Goal: Task Accomplishment & Management: Manage account settings

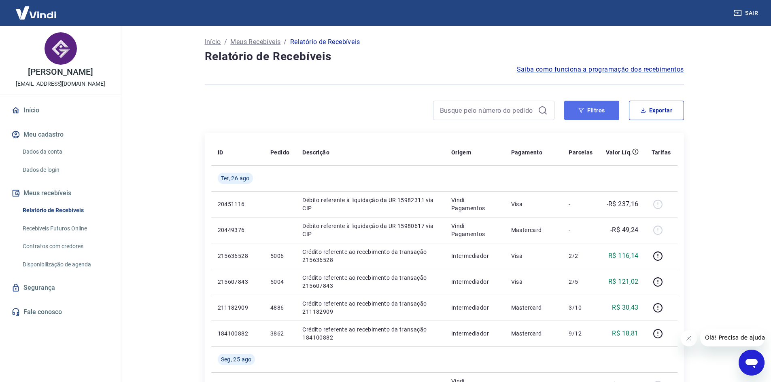
click at [584, 111] on button "Filtros" at bounding box center [591, 110] width 55 height 19
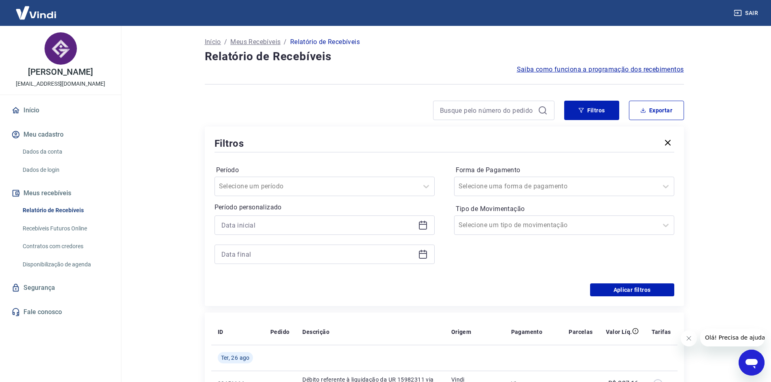
click at [422, 227] on icon at bounding box center [423, 225] width 10 height 10
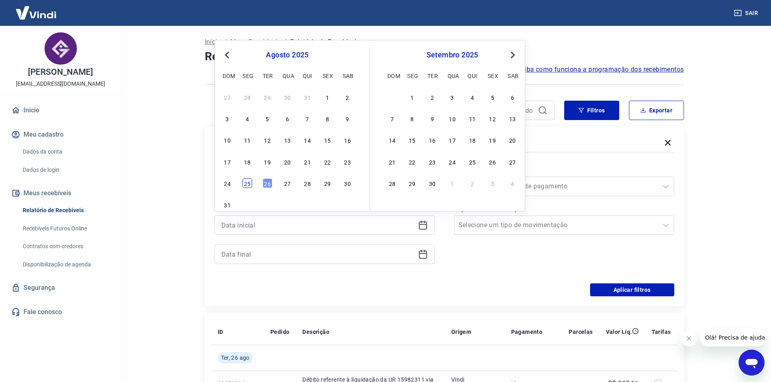
click at [247, 186] on div "25" at bounding box center [247, 183] width 10 height 10
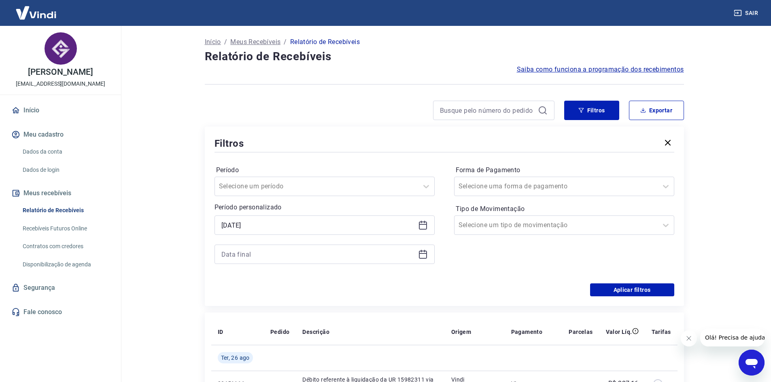
click at [427, 226] on icon at bounding box center [423, 225] width 10 height 10
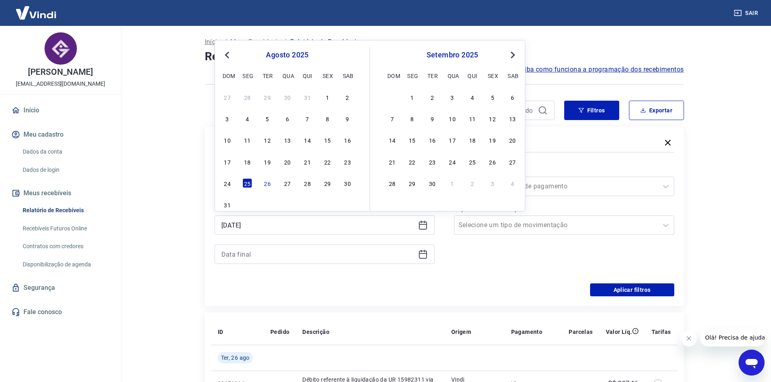
click at [347, 163] on div "23" at bounding box center [348, 162] width 10 height 10
type input "[DATE]"
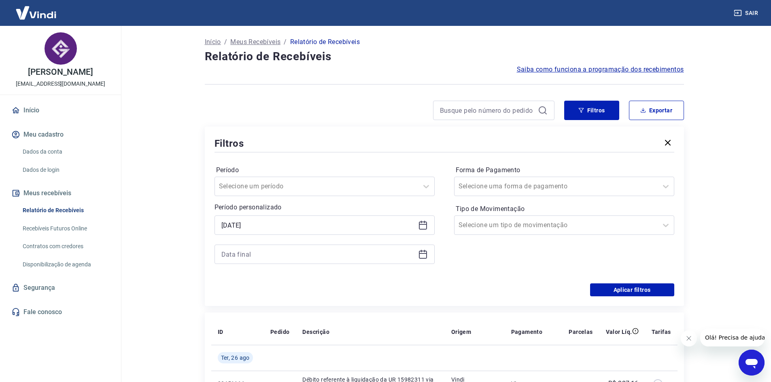
click at [420, 254] on icon at bounding box center [423, 255] width 10 height 10
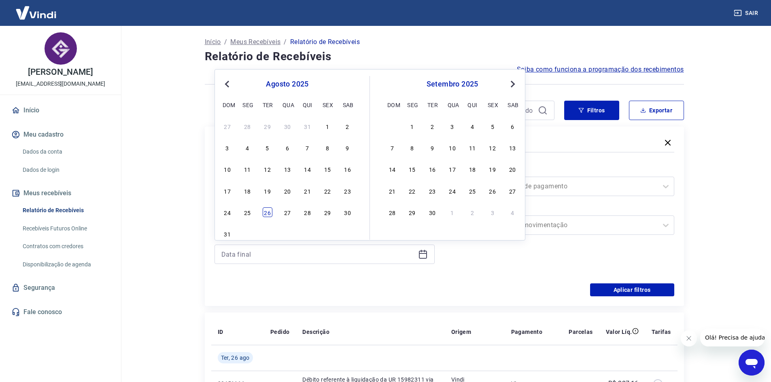
click at [268, 214] on div "26" at bounding box center [268, 213] width 10 height 10
type input "[DATE]"
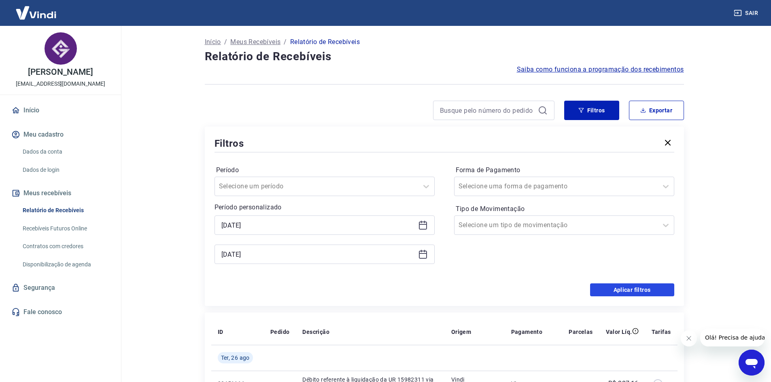
drag, startPoint x: 625, startPoint y: 292, endPoint x: 610, endPoint y: 283, distance: 17.6
click at [627, 292] on button "Aplicar filtros" at bounding box center [632, 290] width 84 height 13
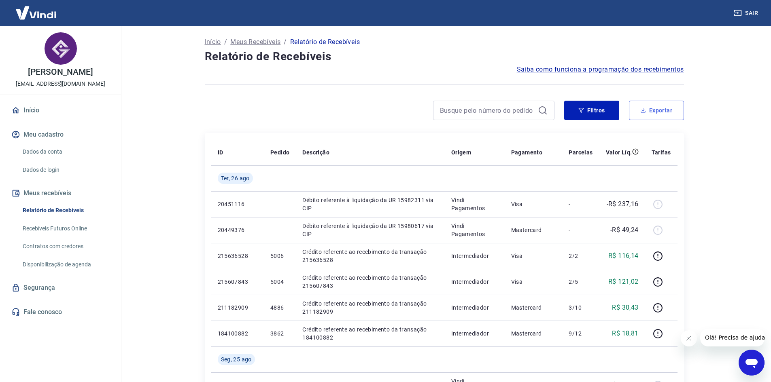
click at [656, 117] on button "Exportar" at bounding box center [656, 110] width 55 height 19
type input "[DATE]"
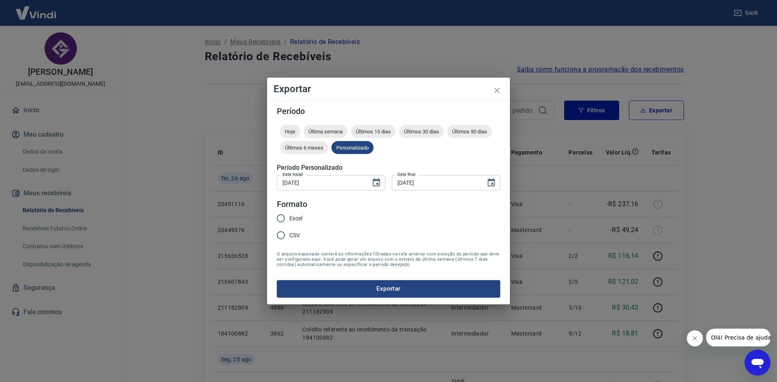
click at [277, 217] on input "Excel" at bounding box center [280, 218] width 17 height 17
radio input "true"
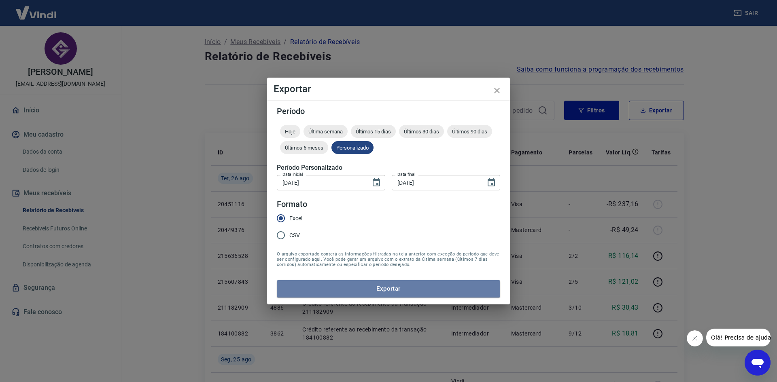
click at [356, 291] on button "Exportar" at bounding box center [388, 288] width 223 height 17
